Goal: Find specific page/section: Find specific page/section

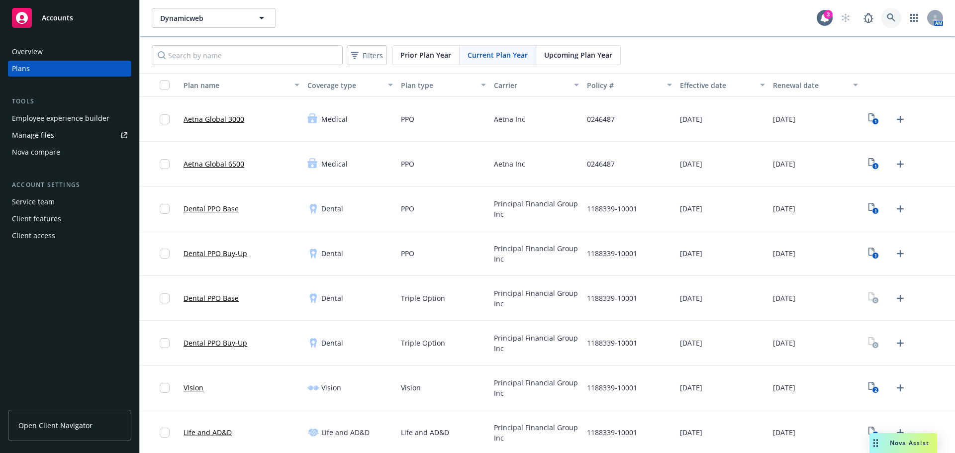
click at [885, 23] on link at bounding box center [891, 18] width 20 height 20
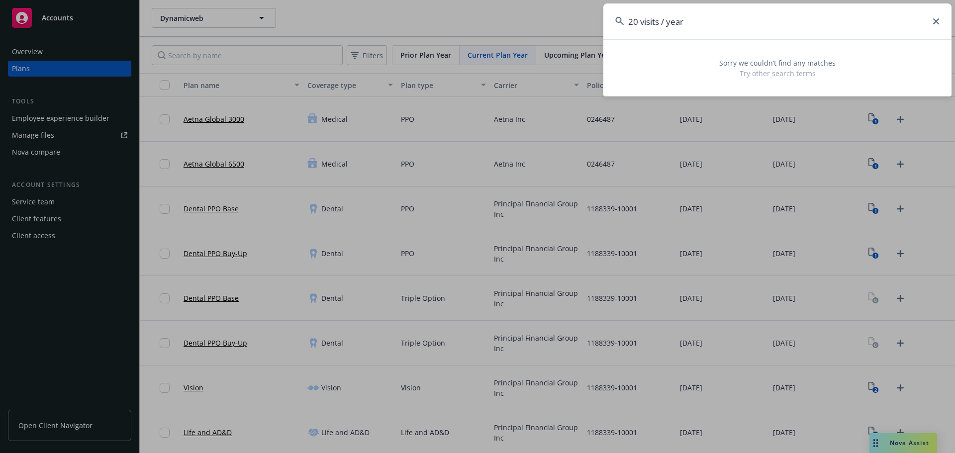
drag, startPoint x: 725, startPoint y: 20, endPoint x: 545, endPoint y: 20, distance: 179.5
click at [545, 20] on div "20 visits / year Sorry we couldn’t find any matches Try other search terms" at bounding box center [477, 226] width 955 height 453
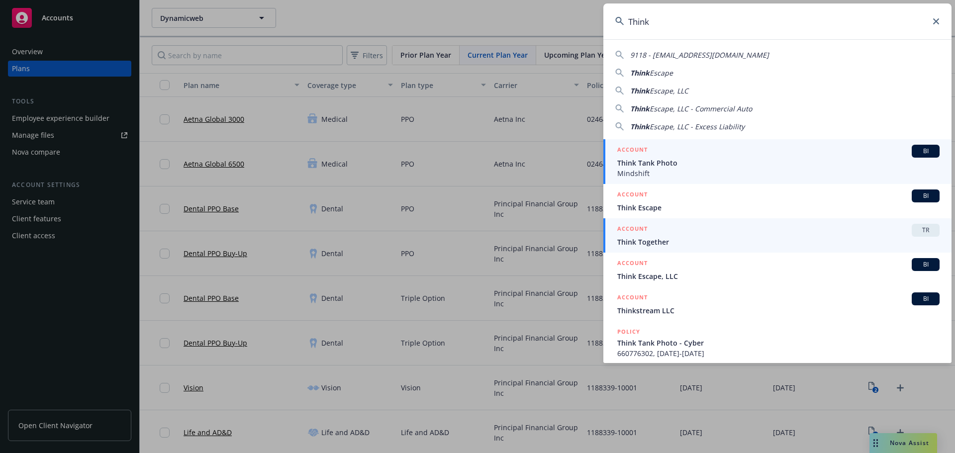
type input "Think"
click at [702, 232] on div "ACCOUNT TR" at bounding box center [778, 230] width 322 height 13
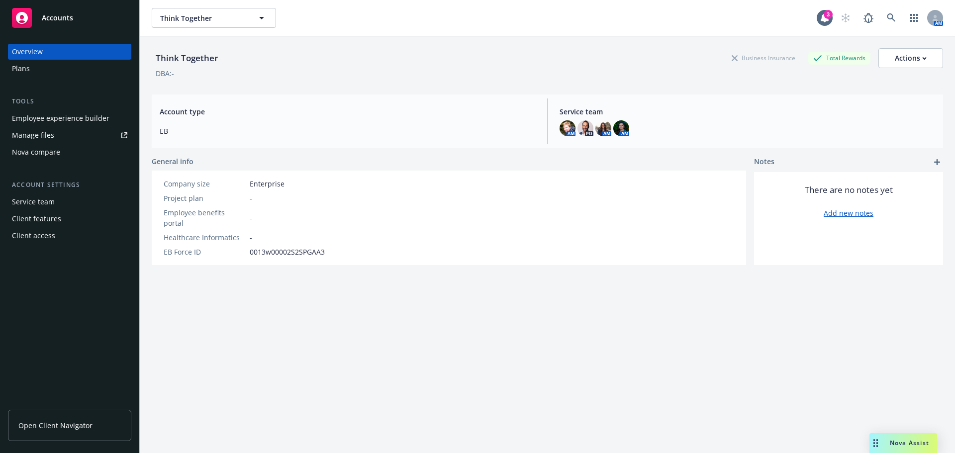
click at [19, 69] on div "Plans" at bounding box center [21, 69] width 18 height 16
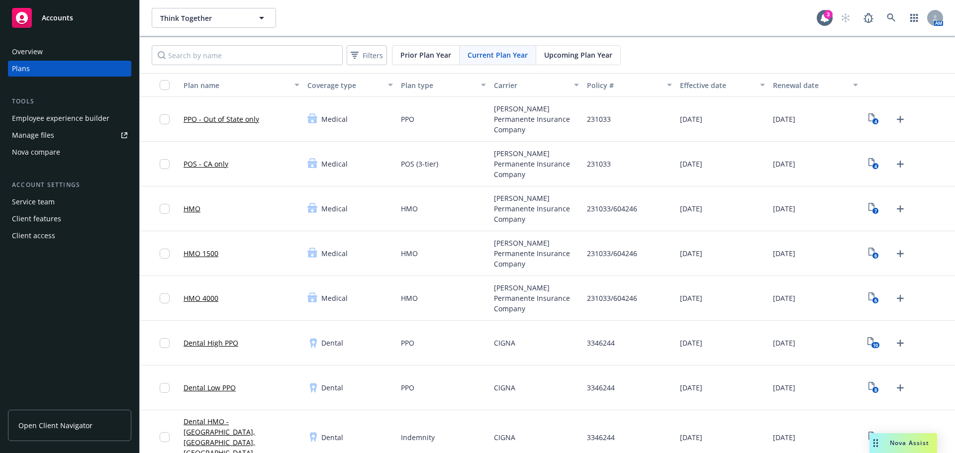
click at [589, 55] on span "Upcoming Plan Year" at bounding box center [578, 55] width 68 height 10
